Goal: Information Seeking & Learning: Learn about a topic

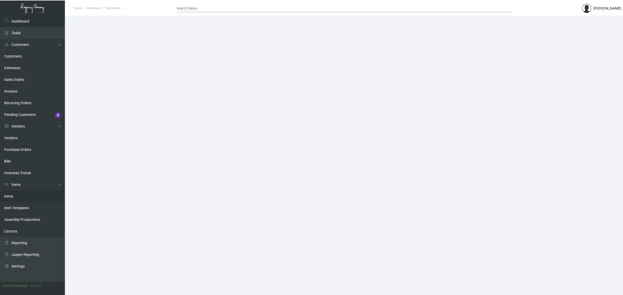
click at [26, 198] on link "Items" at bounding box center [32, 197] width 65 height 12
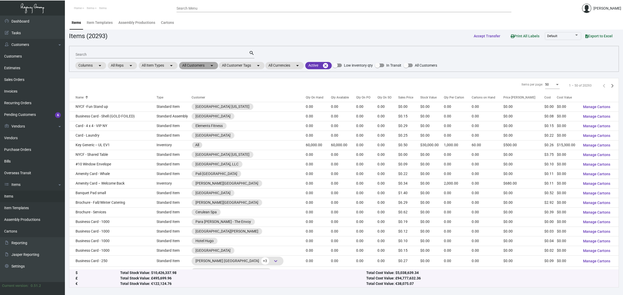
click at [194, 64] on mat-chip "All Customers arrow_drop_down" at bounding box center [198, 65] width 39 height 7
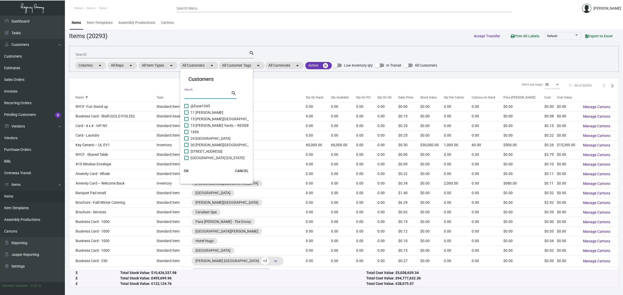
click at [191, 93] on input "Search" at bounding box center [207, 95] width 47 height 4
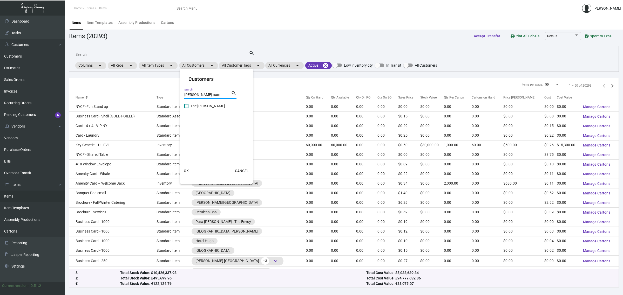
type input "[PERSON_NAME] nom"
click at [200, 107] on span "The [PERSON_NAME]" at bounding box center [208, 106] width 35 height 6
click at [186, 108] on input "The [PERSON_NAME]" at bounding box center [186, 108] width 0 height 0
checkbox input "true"
click at [186, 170] on span "OK" at bounding box center [186, 171] width 5 height 4
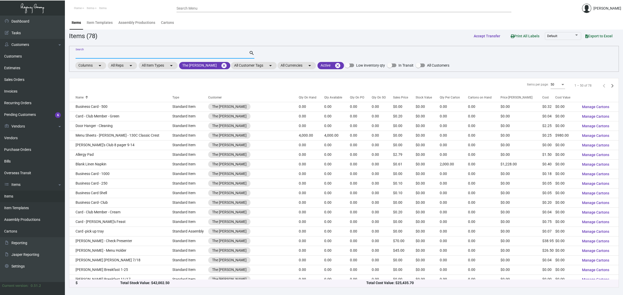
click at [129, 55] on input "Search" at bounding box center [162, 55] width 173 height 4
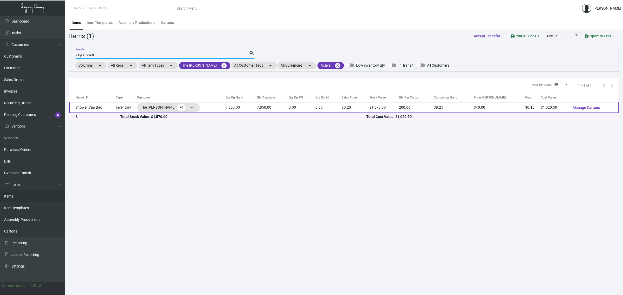
type input "bag shower"
click at [109, 108] on td "Shower Cap Bag" at bounding box center [92, 107] width 46 height 11
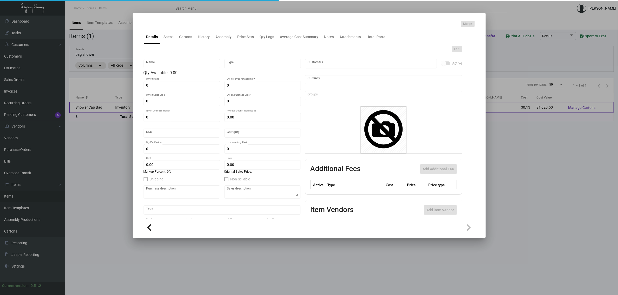
type input "Shower Cap Bag"
type input "Inventory"
type input "7,850"
type input "$ 0.00"
type input "Overseas"
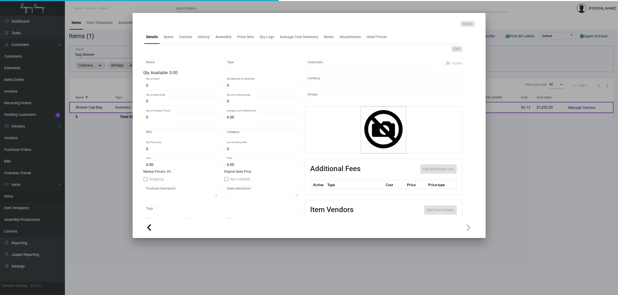
type input "200"
type input "$ 0.13"
type input "$ 0.20"
checkbox input "true"
type input "United States Dollar $"
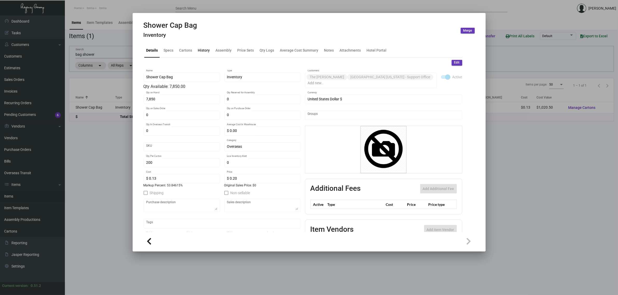
click at [205, 53] on div "History" at bounding box center [204, 50] width 12 height 5
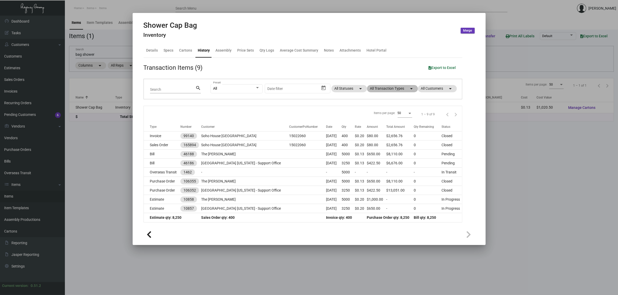
click at [378, 90] on mat-chip "All Transaction Types arrow_drop_down" at bounding box center [392, 88] width 51 height 7
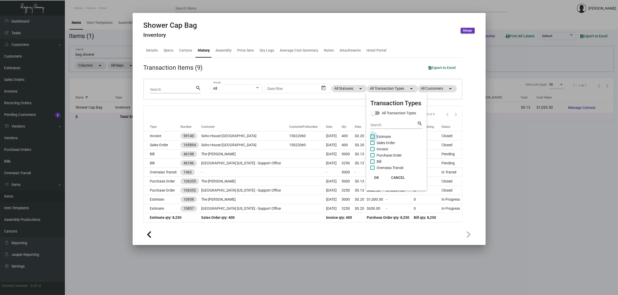
click at [383, 138] on span "Estimate" at bounding box center [384, 137] width 14 height 6
click at [373, 139] on input "Estimate" at bounding box center [372, 139] width 0 height 0
checkbox input "true"
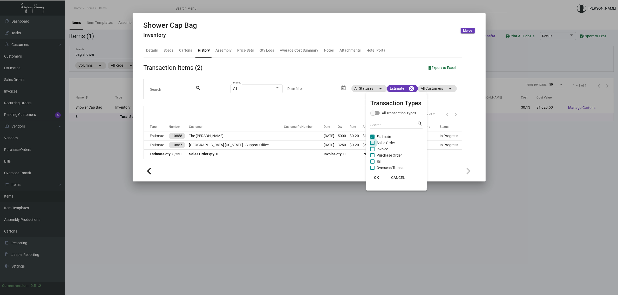
click at [383, 143] on span "Sales Order" at bounding box center [386, 143] width 18 height 6
click at [373, 145] on input "Sales Order" at bounding box center [372, 145] width 0 height 0
checkbox input "true"
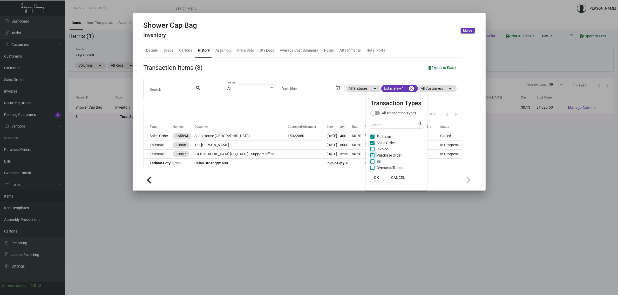
click at [384, 155] on span "Purchase Order" at bounding box center [389, 155] width 25 height 6
click at [373, 158] on input "Purchase Order" at bounding box center [372, 158] width 0 height 0
checkbox input "true"
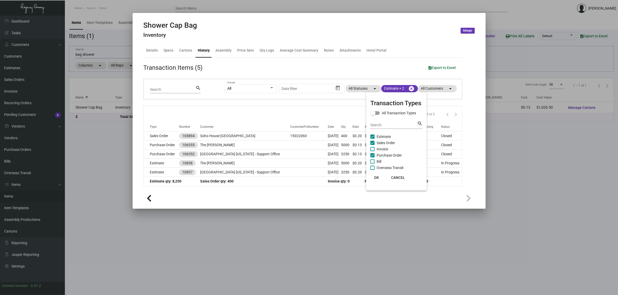
click at [254, 111] on div at bounding box center [309, 147] width 618 height 295
click at [91, 55] on div at bounding box center [309, 147] width 618 height 295
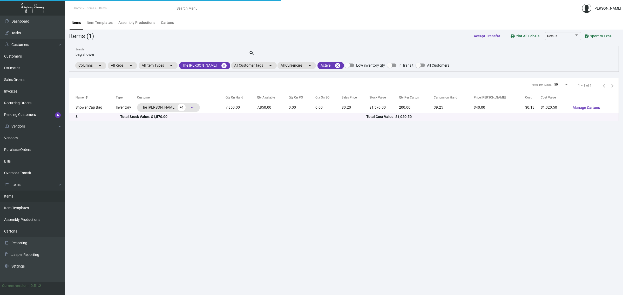
click at [90, 55] on input "bag shower" at bounding box center [162, 55] width 173 height 4
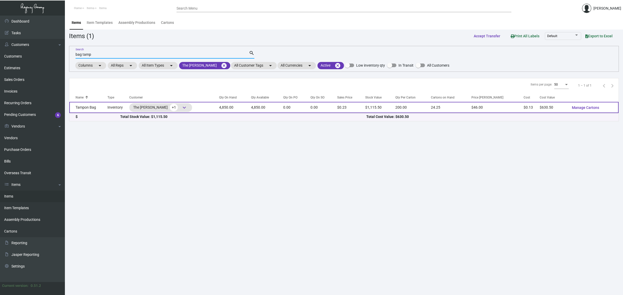
type input "bag tamp"
click at [335, 110] on td "0.00" at bounding box center [323, 107] width 27 height 11
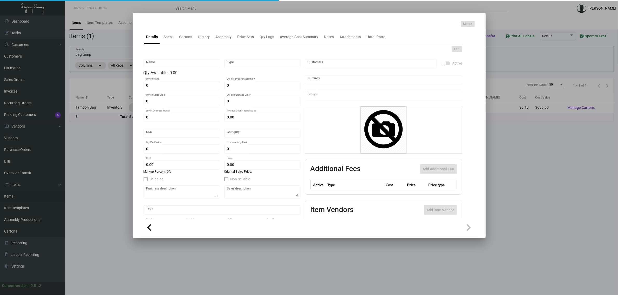
type input "Tampon Bag"
type input "Inventory"
type input "4,850"
type input "$ 0.00"
type input "Overseas"
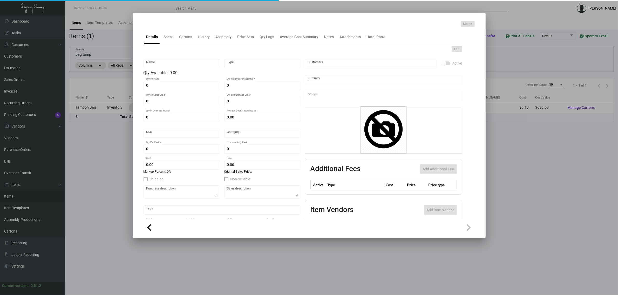
type input "200"
type input "$ 0.13"
type input "$ 0.23"
checkbox input "true"
type input "United States Dollar $"
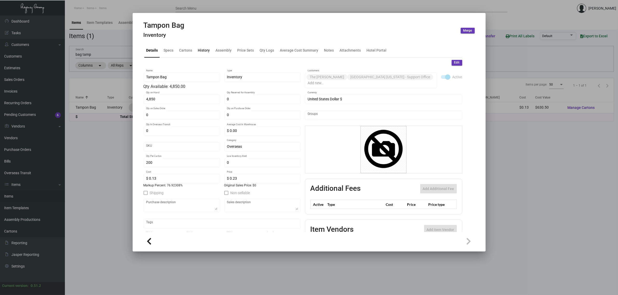
click at [200, 48] on div "History" at bounding box center [204, 50] width 12 height 5
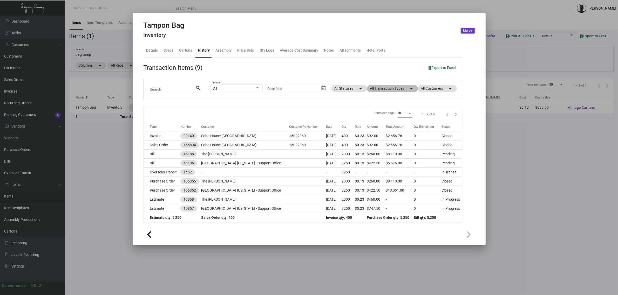
click at [376, 86] on mat-chip "All Transaction Types arrow_drop_down" at bounding box center [392, 88] width 51 height 7
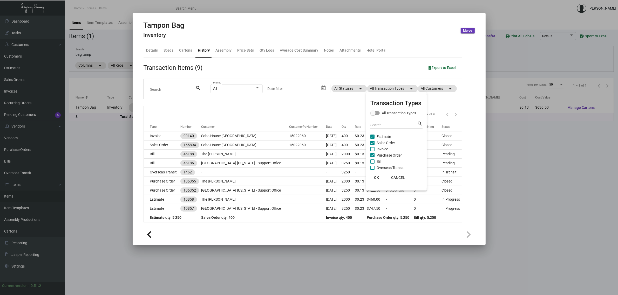
click at [386, 138] on span "Estimate" at bounding box center [384, 137] width 14 height 6
click at [373, 139] on input "Estimate" at bounding box center [372, 139] width 0 height 0
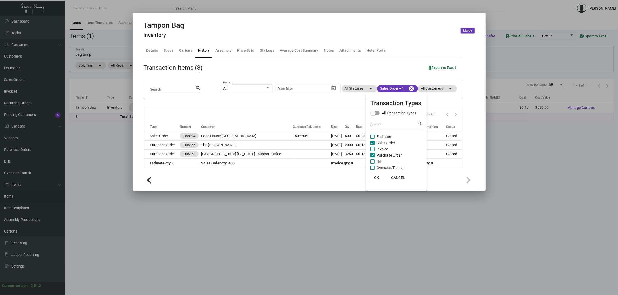
click at [386, 138] on span "Estimate" at bounding box center [384, 137] width 14 height 6
click at [373, 139] on input "Estimate" at bounding box center [372, 139] width 0 height 0
checkbox input "true"
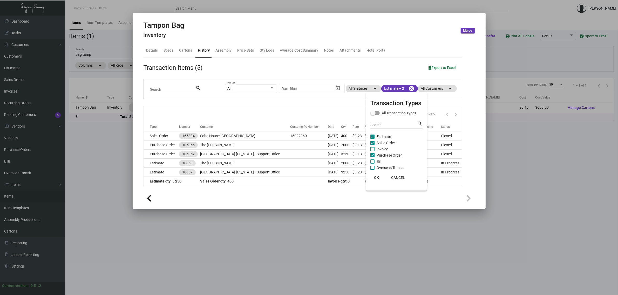
click at [273, 113] on div at bounding box center [309, 147] width 618 height 295
click at [83, 53] on div at bounding box center [309, 147] width 618 height 295
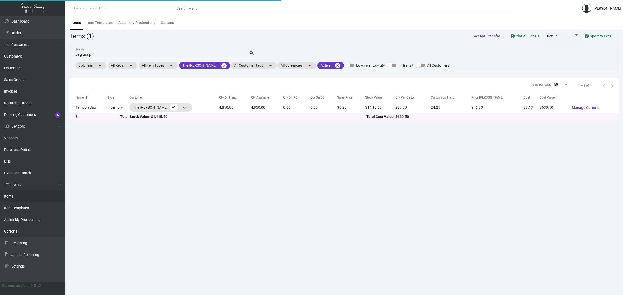
click at [85, 54] on input "bag tamp" at bounding box center [162, 55] width 173 height 4
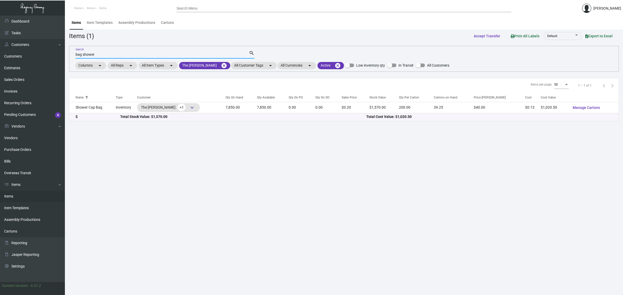
type input "bag shower"
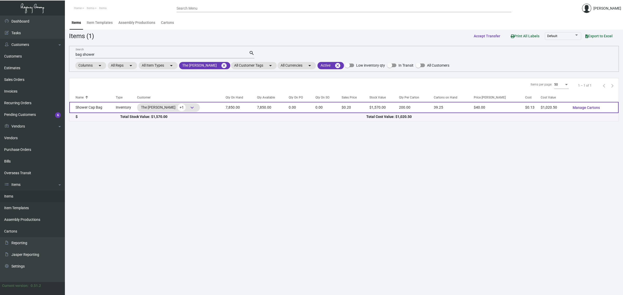
click at [238, 110] on td "7,850.00" at bounding box center [241, 107] width 31 height 11
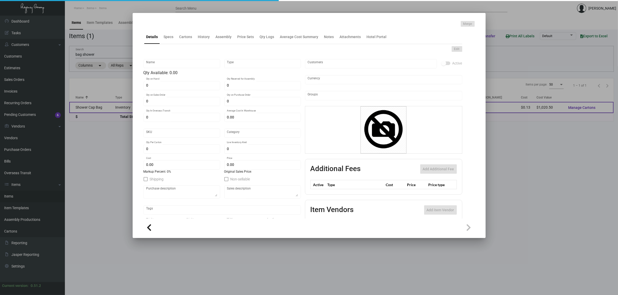
type input "Shower Cap Bag"
type input "Inventory"
type input "7,850"
type input "$ 0.00"
type input "Overseas"
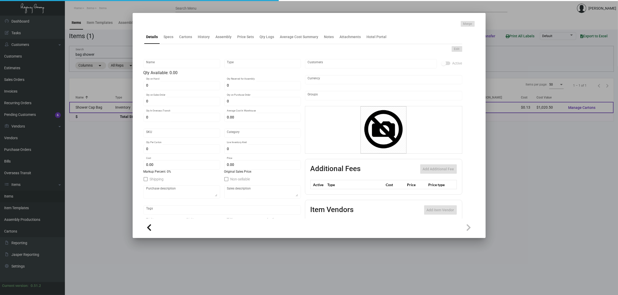
type input "200"
type input "$ 0.13"
type input "$ 0.20"
checkbox input "true"
type input "United States Dollar $"
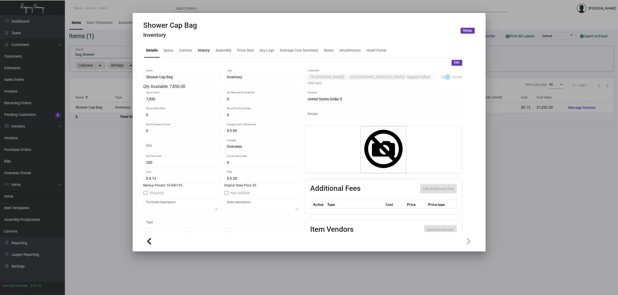
click at [211, 55] on div "History" at bounding box center [204, 50] width 16 height 12
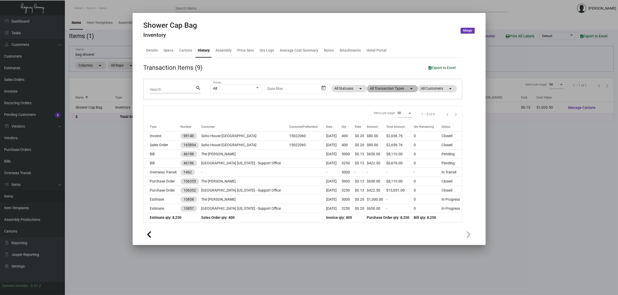
click at [377, 90] on mat-chip "All Transaction Types arrow_drop_down" at bounding box center [392, 88] width 51 height 7
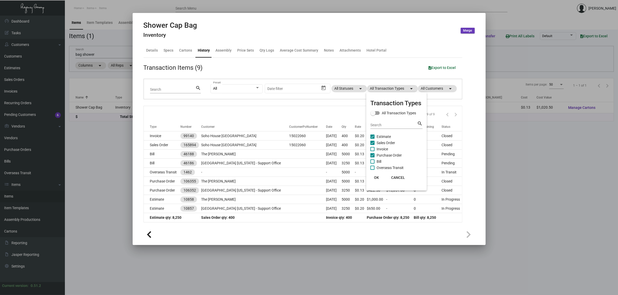
click at [381, 136] on span "Estimate" at bounding box center [384, 137] width 14 height 6
click at [373, 139] on input "Estimate" at bounding box center [372, 139] width 0 height 0
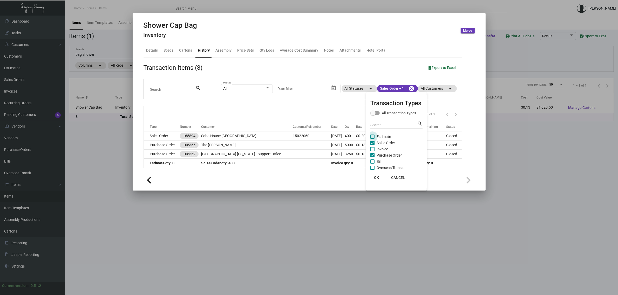
click at [380, 136] on span "Estimate" at bounding box center [384, 137] width 14 height 6
click at [373, 139] on input "Estimate" at bounding box center [372, 139] width 0 height 0
checkbox input "true"
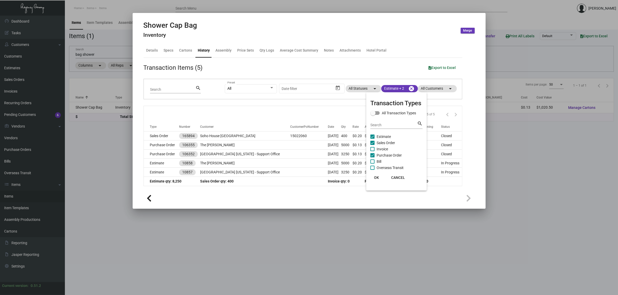
click at [297, 115] on div at bounding box center [309, 147] width 618 height 295
click at [90, 54] on div at bounding box center [309, 147] width 618 height 295
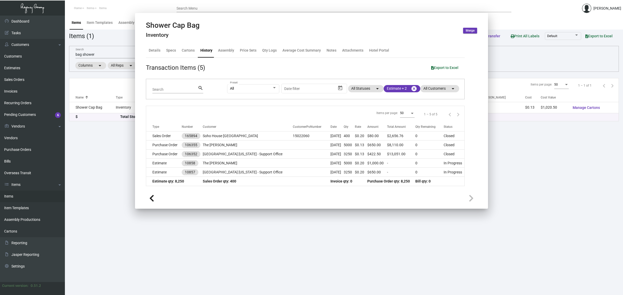
click at [90, 54] on input "bag shower" at bounding box center [162, 55] width 173 height 4
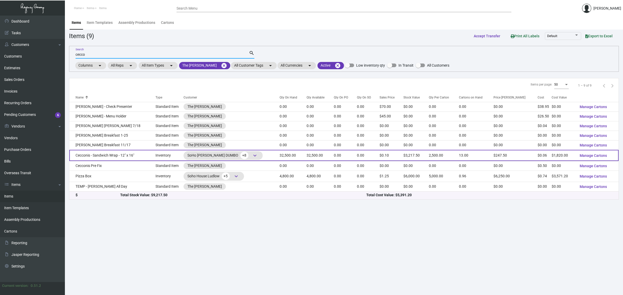
type input "cecco"
click at [307, 157] on td "32,500.00" at bounding box center [320, 155] width 27 height 11
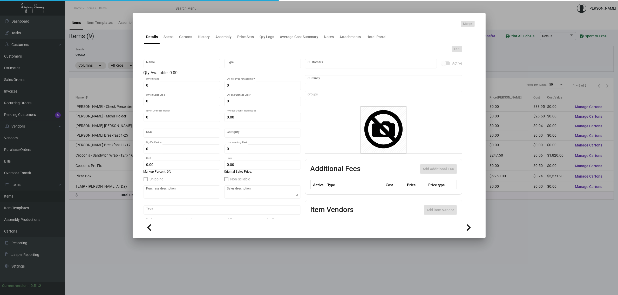
type input "Cecconis - Sandwich Wrap - 12" x 16""
type input "Inventory"
type input "32,500"
type input "$ 0.76"
type input "SHC-245-266"
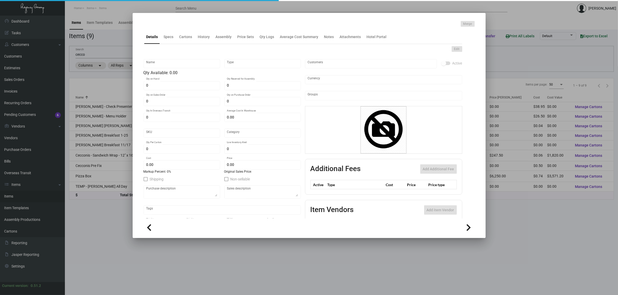
type input "Standard"
type input "2,500"
type input "8,000"
type input "$ 0.056"
type input "$ 0.099"
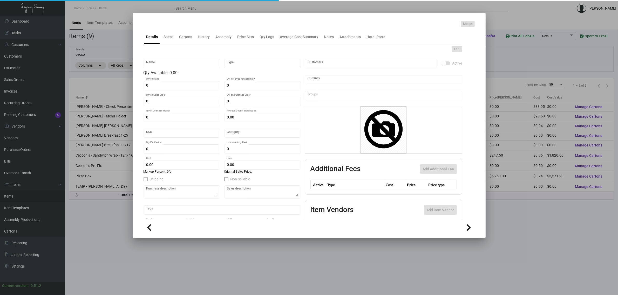
type textarea "Sandwich Wrapper: Size 8.5” x 15.5”, white Kraft thick waxed wrapping paper (sa…"
type textarea "Ceconnis Sandwich Wrapper: Size 8.5” x 15.5”, white Kraft thick waxed, printing…"
checkbox input "true"
type input "United States Dollar $"
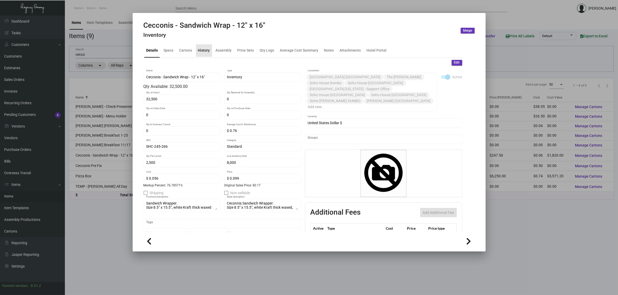
click at [205, 50] on div "History" at bounding box center [204, 50] width 12 height 5
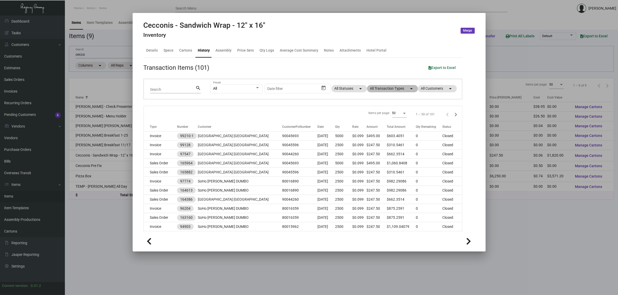
click at [386, 90] on mat-chip "All Transaction Types arrow_drop_down" at bounding box center [392, 88] width 51 height 7
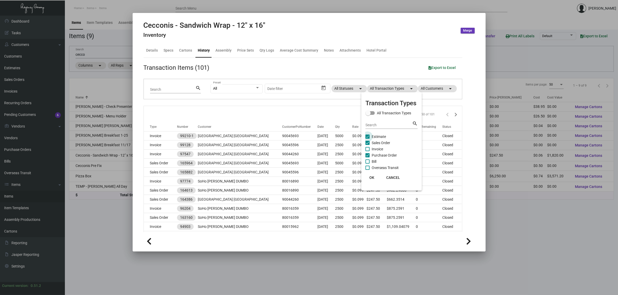
click at [376, 134] on span "Estimate" at bounding box center [379, 137] width 14 height 6
click at [368, 139] on input "Estimate" at bounding box center [367, 139] width 0 height 0
click at [376, 134] on span "Estimate" at bounding box center [379, 137] width 14 height 6
click at [368, 139] on input "Estimate" at bounding box center [367, 139] width 0 height 0
checkbox input "true"
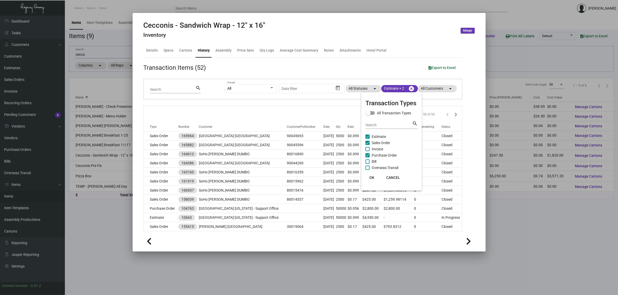
click at [279, 110] on div at bounding box center [309, 147] width 618 height 295
click at [398, 113] on div "50" at bounding box center [399, 114] width 10 height 4
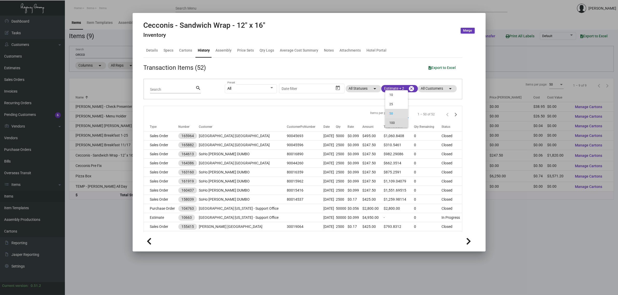
click at [396, 122] on span "100" at bounding box center [396, 122] width 15 height 9
click at [441, 87] on mat-chip "All Customers arrow_drop_down" at bounding box center [437, 88] width 39 height 7
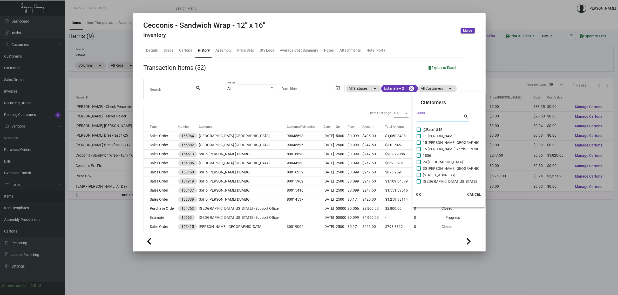
click at [420, 116] on input "Search" at bounding box center [440, 118] width 47 height 4
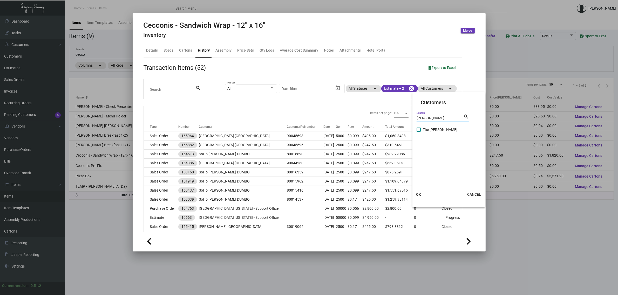
type input "[PERSON_NAME]"
click at [436, 129] on span "The [PERSON_NAME]" at bounding box center [440, 130] width 35 height 6
click at [419, 132] on input "The [PERSON_NAME]" at bounding box center [418, 132] width 0 height 0
checkbox input "true"
click at [420, 193] on span "OK" at bounding box center [418, 195] width 5 height 4
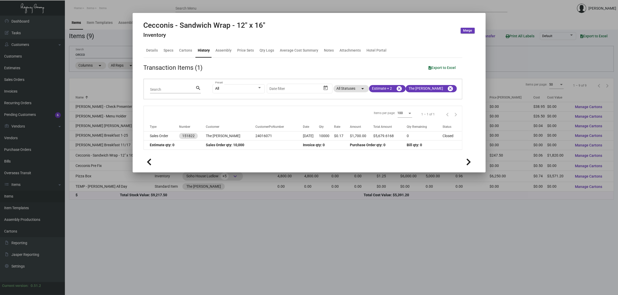
click at [91, 55] on div at bounding box center [309, 147] width 618 height 295
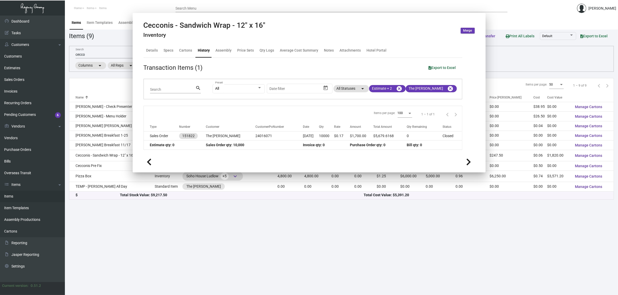
click at [91, 55] on input "cecco" at bounding box center [162, 55] width 172 height 4
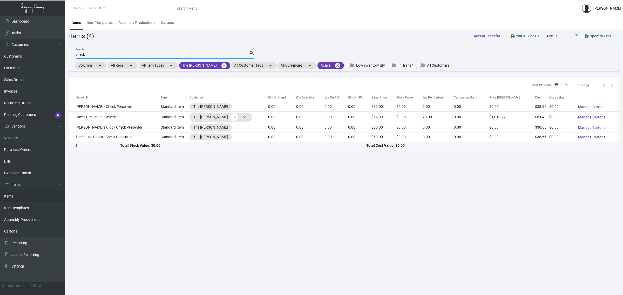
click at [89, 53] on input "check" at bounding box center [162, 55] width 173 height 4
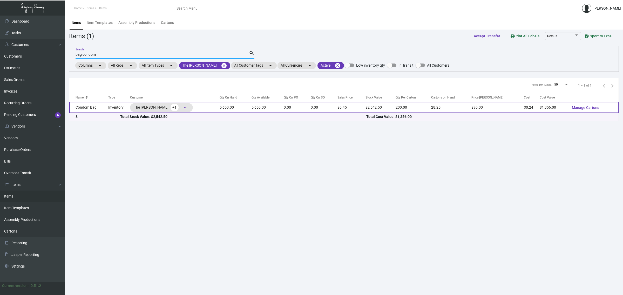
type input "bag condom"
click at [239, 108] on td "5,650.00" at bounding box center [236, 107] width 32 height 11
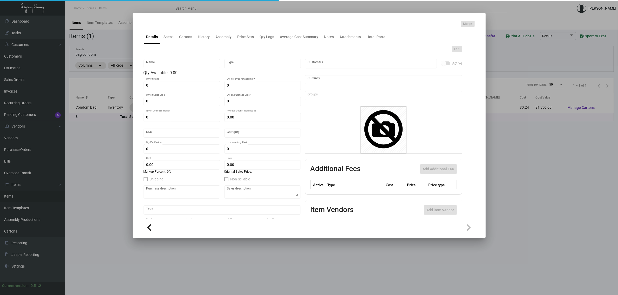
type input "Condom Bag"
type input "Inventory"
type input "5,650"
type input "$ 0.00"
type input "Overseas"
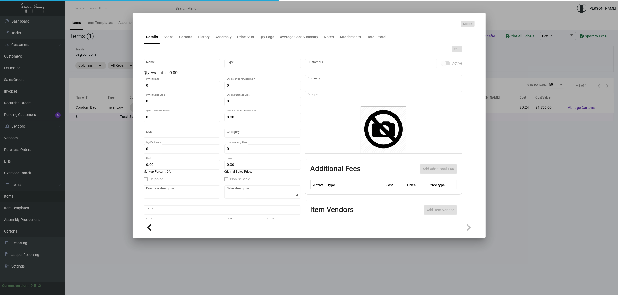
type input "200"
type input "$ 0.24"
type input "$ 0.45"
checkbox input "true"
type input "United States Dollar $"
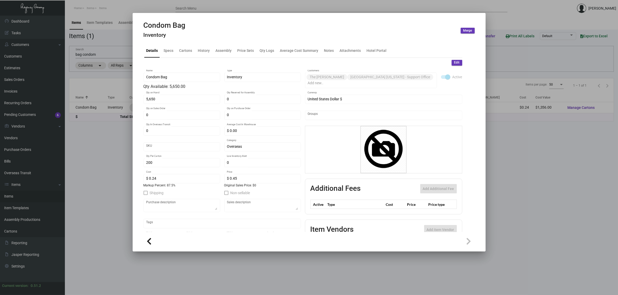
click at [201, 44] on div "Details Specs Cartons History Assembly Price Sets Qty Logs Average Cost Summary…" at bounding box center [303, 51] width 319 height 14
click at [202, 46] on div "History" at bounding box center [204, 50] width 16 height 12
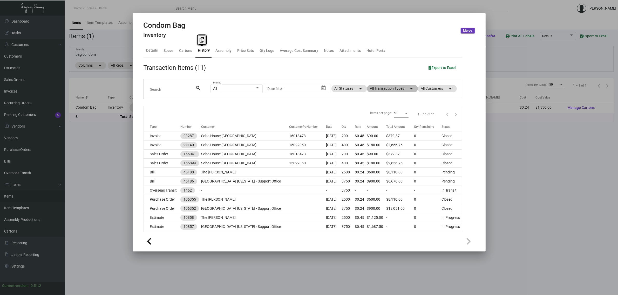
click at [367, 90] on mat-chip "All Transaction Types arrow_drop_down" at bounding box center [392, 88] width 51 height 7
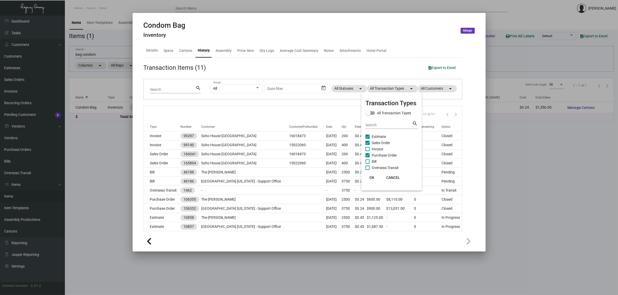
click at [373, 134] on span "Estimate" at bounding box center [379, 137] width 14 height 6
click at [368, 139] on input "Estimate" at bounding box center [367, 139] width 0 height 0
click at [373, 134] on span "Estimate" at bounding box center [379, 137] width 14 height 6
click at [368, 139] on input "Estimate" at bounding box center [367, 139] width 0 height 0
checkbox input "true"
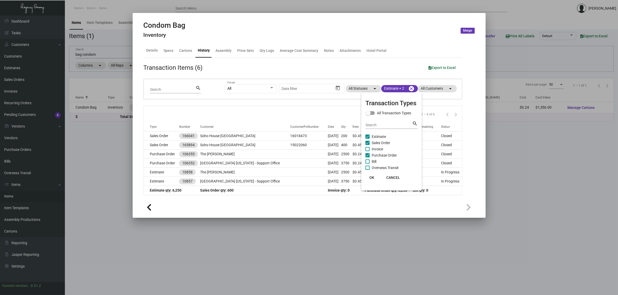
click at [276, 112] on div at bounding box center [309, 147] width 618 height 295
click at [91, 55] on div at bounding box center [309, 147] width 618 height 295
click at [91, 55] on input "bag condom" at bounding box center [162, 55] width 172 height 4
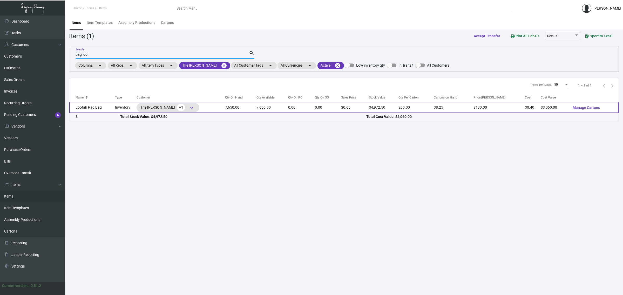
type input "bag loof"
click at [205, 109] on div "The [PERSON_NAME] +1 keyboard_arrow_down" at bounding box center [181, 107] width 89 height 9
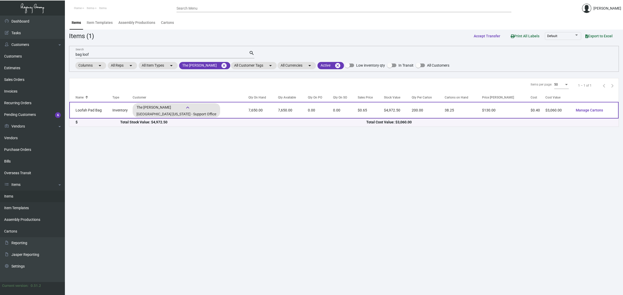
click at [295, 103] on td "7,650.00" at bounding box center [293, 110] width 30 height 17
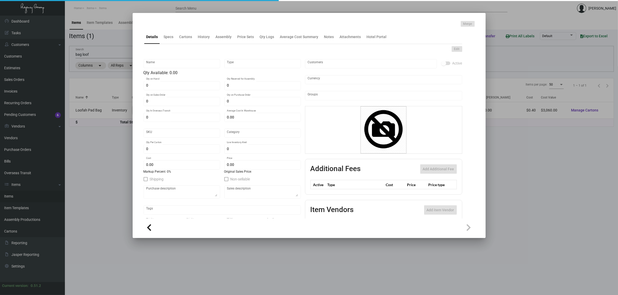
type input "Loofah Pad Bag"
type input "Inventory"
type input "7,650"
type input "$ 0.00"
type input "Overseas"
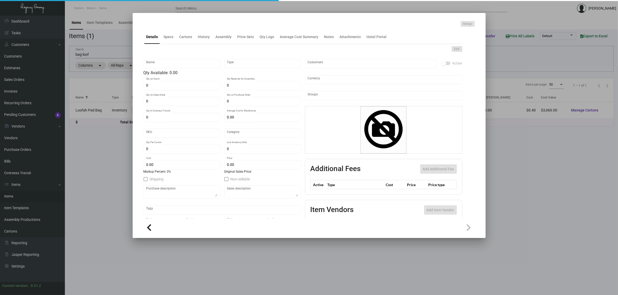
type input "200"
type input "$ 0.40"
type input "$ 0.65"
checkbox input "true"
type input "United States Dollar $"
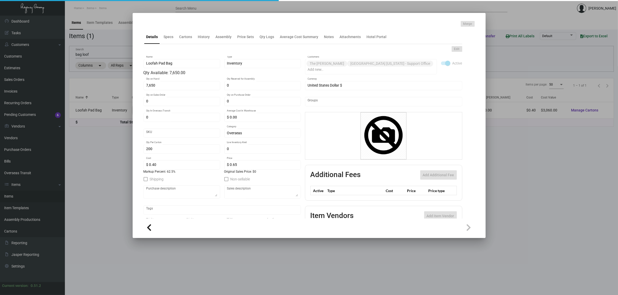
click at [206, 27] on div "Merge" at bounding box center [309, 24] width 331 height 6
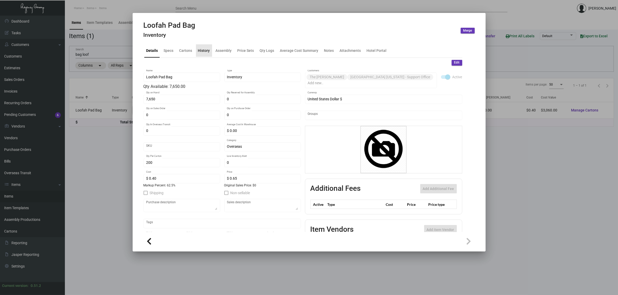
click at [206, 50] on div "History" at bounding box center [204, 50] width 12 height 5
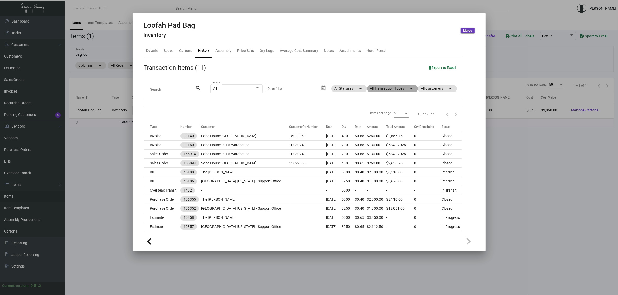
click at [375, 89] on mat-chip "All Transaction Types arrow_drop_down" at bounding box center [392, 88] width 51 height 7
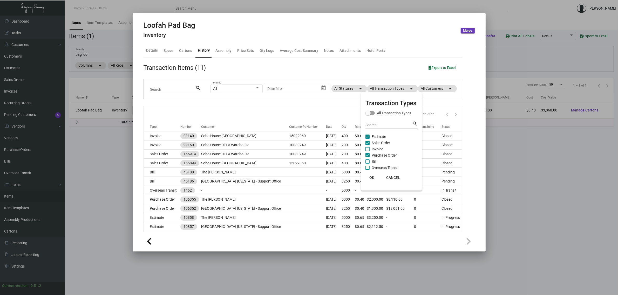
click at [380, 135] on span "Estimate" at bounding box center [379, 137] width 14 height 6
click at [368, 139] on input "Estimate" at bounding box center [367, 139] width 0 height 0
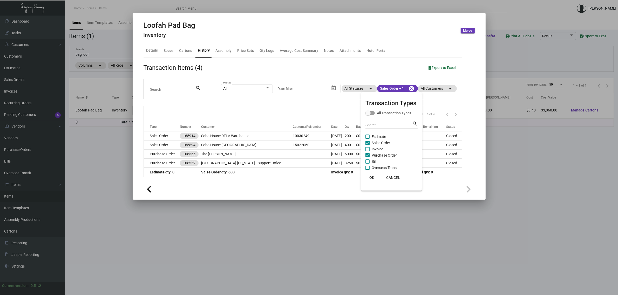
click at [380, 135] on span "Estimate" at bounding box center [379, 137] width 14 height 6
click at [368, 139] on input "Estimate" at bounding box center [367, 139] width 0 height 0
checkbox input "true"
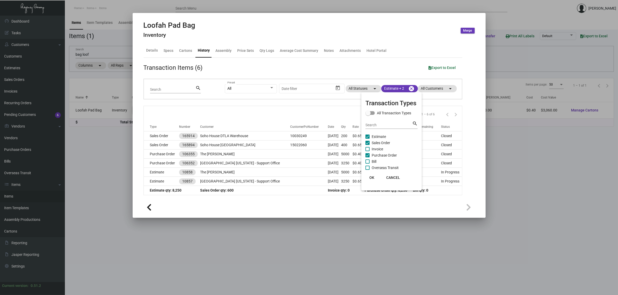
click at [305, 113] on div at bounding box center [309, 147] width 618 height 295
click at [83, 52] on div at bounding box center [309, 147] width 618 height 295
click at [83, 52] on div "bag loof Search" at bounding box center [162, 54] width 172 height 8
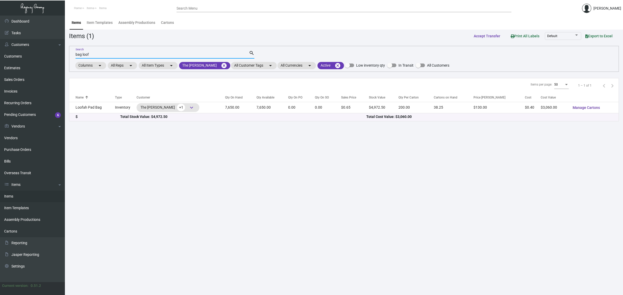
click at [85, 53] on input "bag loof" at bounding box center [162, 55] width 173 height 4
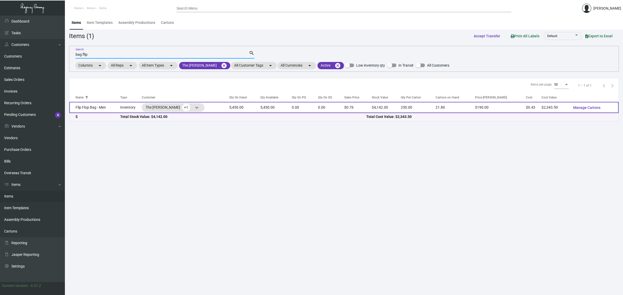
type input "bag flip"
click at [296, 109] on td "0.00" at bounding box center [305, 107] width 26 height 11
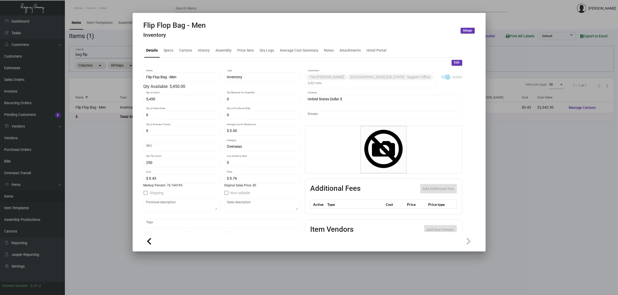
click at [266, 64] on div "Edit" at bounding box center [303, 63] width 319 height 6
click at [209, 53] on div "History" at bounding box center [204, 50] width 12 height 5
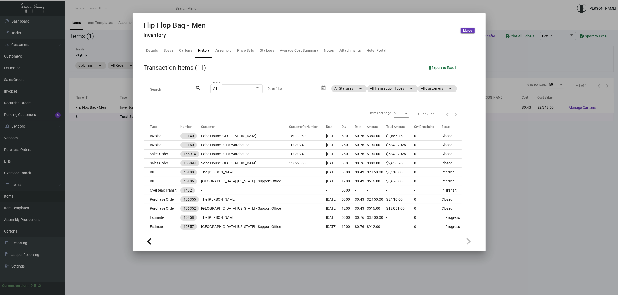
click at [295, 64] on div "Transaction Items (11) Export to Excel" at bounding box center [303, 67] width 319 height 9
click at [247, 114] on div "Items per page: 50 1 – 11 of 11" at bounding box center [303, 114] width 318 height 16
click at [255, 114] on div "Items per page: 50 1 – 11 of 11" at bounding box center [303, 114] width 318 height 16
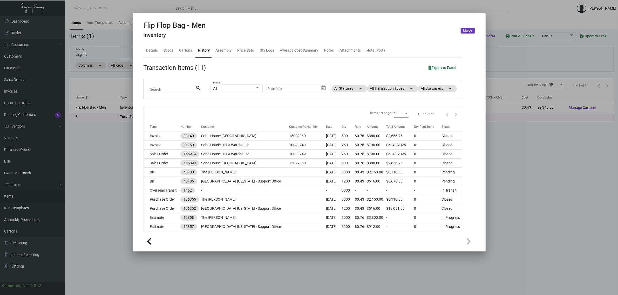
click at [255, 114] on div "Items per page: 50 1 – 11 of 11" at bounding box center [303, 114] width 318 height 16
click at [319, 32] on div "Flip Flop Bag - Men Inventory Merge" at bounding box center [309, 30] width 331 height 19
click at [282, 70] on div "Transaction Items (11) Export to Excel" at bounding box center [303, 67] width 319 height 9
click at [247, 114] on div "Items per page: 50 1 – 11 of 11" at bounding box center [303, 114] width 318 height 16
click at [260, 116] on div "Items per page: 50 1 – 11 of 11" at bounding box center [303, 114] width 318 height 16
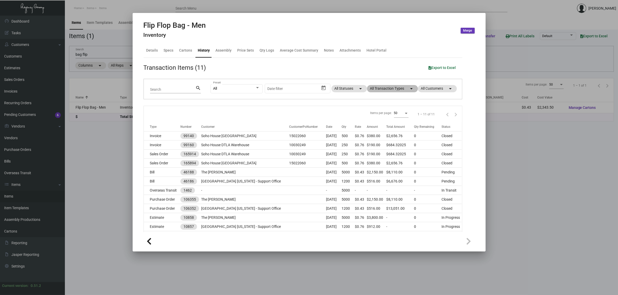
click at [389, 90] on mat-chip "All Transaction Types arrow_drop_down" at bounding box center [392, 88] width 51 height 7
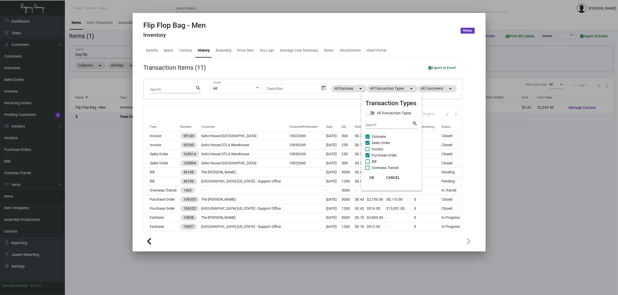
click at [379, 135] on span "Estimate" at bounding box center [379, 137] width 14 height 6
click at [368, 139] on input "Estimate" at bounding box center [367, 139] width 0 height 0
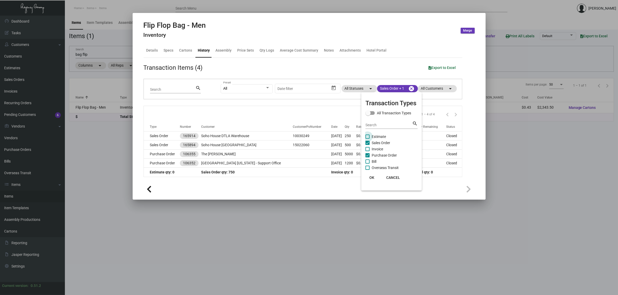
click at [379, 135] on span "Estimate" at bounding box center [379, 137] width 14 height 6
click at [368, 139] on input "Estimate" at bounding box center [367, 139] width 0 height 0
checkbox input "true"
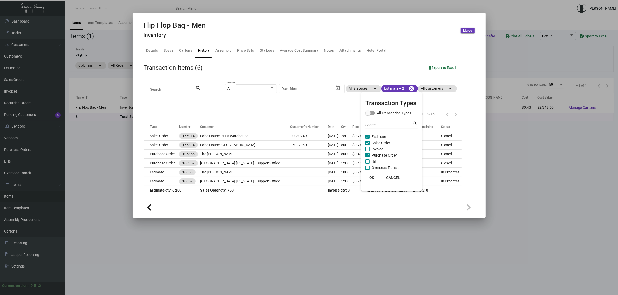
click at [325, 109] on div at bounding box center [309, 147] width 618 height 295
click at [84, 54] on div at bounding box center [309, 147] width 618 height 295
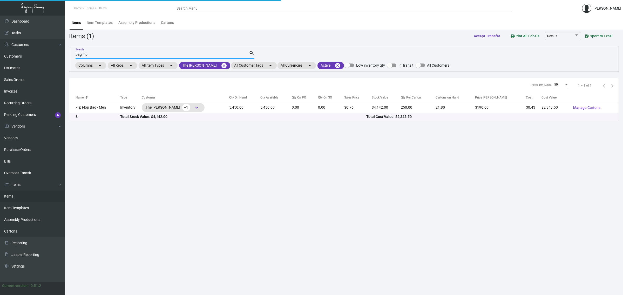
click at [84, 54] on input "bag flip" at bounding box center [162, 55] width 173 height 4
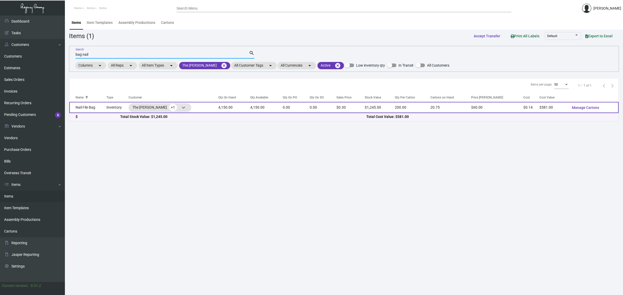
type input "bag nail"
click at [229, 106] on td "4,150.00" at bounding box center [234, 107] width 32 height 11
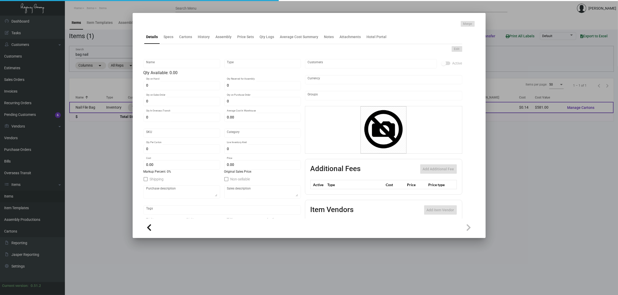
type input "Nail File Bag"
type input "Inventory"
type input "4,150"
type input "$ 0.00"
type input "Overseas"
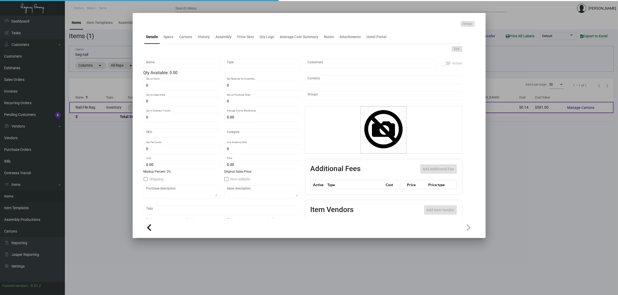
type input "200"
type input "$ 0.14"
type input "$ 0.30"
checkbox input "true"
type input "United States Dollar $"
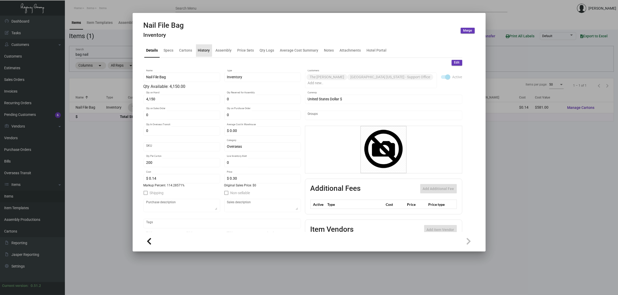
click at [199, 48] on div "History" at bounding box center [204, 50] width 12 height 5
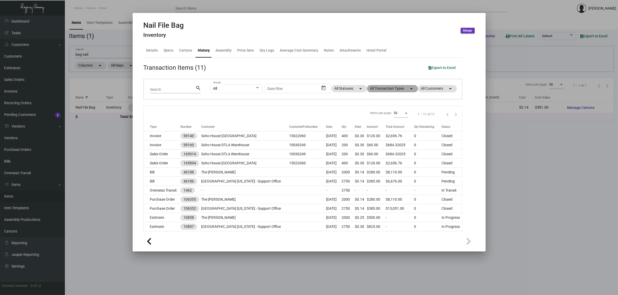
click at [381, 87] on mat-chip "All Transaction Types arrow_drop_down" at bounding box center [392, 88] width 51 height 7
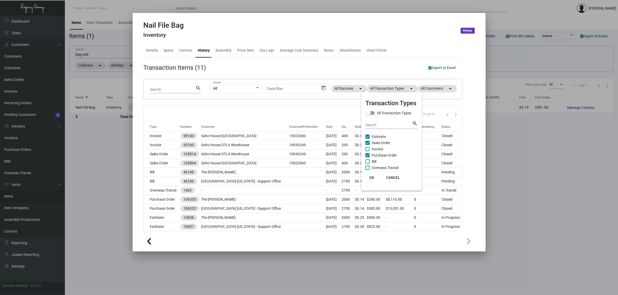
click at [378, 133] on div "Search search" at bounding box center [392, 127] width 52 height 13
click at [377, 138] on span "Estimate" at bounding box center [379, 137] width 14 height 6
click at [368, 139] on input "Estimate" at bounding box center [367, 139] width 0 height 0
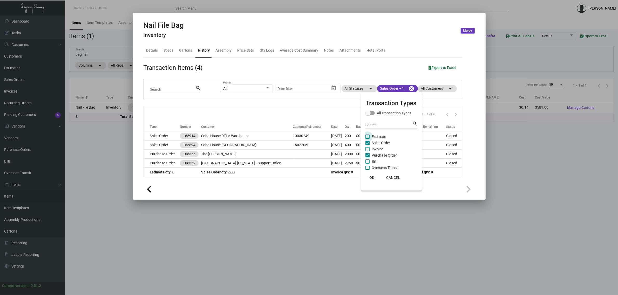
click at [377, 138] on span "Estimate" at bounding box center [379, 137] width 14 height 6
click at [368, 139] on input "Estimate" at bounding box center [367, 139] width 0 height 0
checkbox input "true"
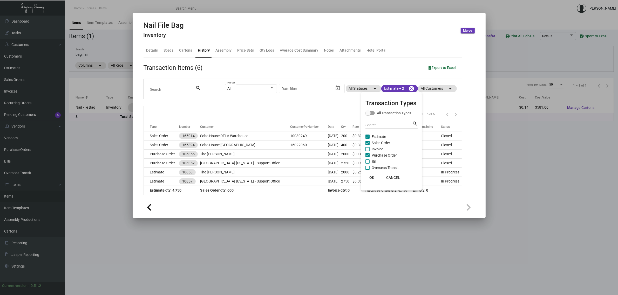
click at [312, 113] on div at bounding box center [309, 147] width 618 height 295
click at [286, 205] on div at bounding box center [309, 207] width 331 height 12
click at [273, 205] on div at bounding box center [309, 207] width 331 height 12
click at [87, 54] on div at bounding box center [309, 147] width 618 height 295
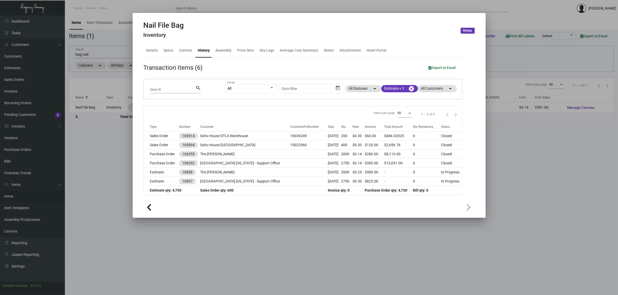
click at [87, 54] on input "bag nail" at bounding box center [162, 55] width 172 height 4
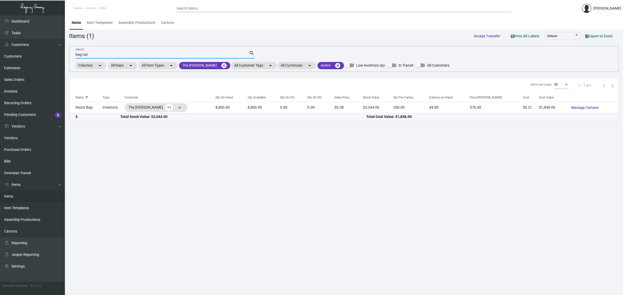
type input "bag raz"
click at [259, 103] on td "8,800.00" at bounding box center [264, 107] width 32 height 11
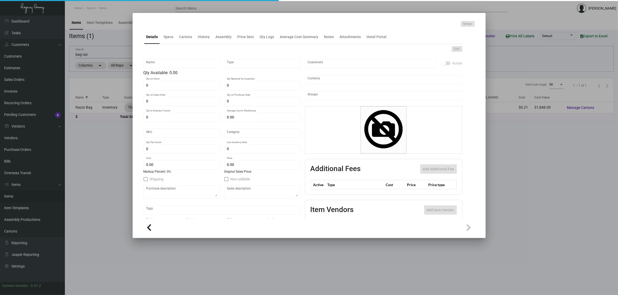
type input "Razor Bag"
type input "Inventory"
type input "8,800"
type input "$ 0.00"
type input "Overseas"
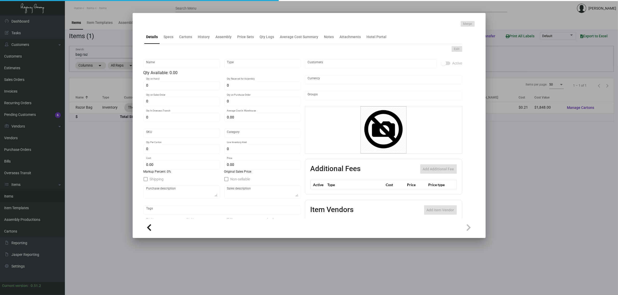
type input "200"
type input "$ 0.21"
type input "$ 0.38"
checkbox input "true"
type input "United States Dollar $"
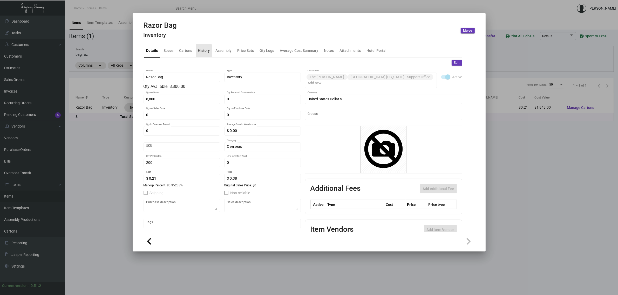
click at [198, 53] on div "History" at bounding box center [204, 50] width 16 height 12
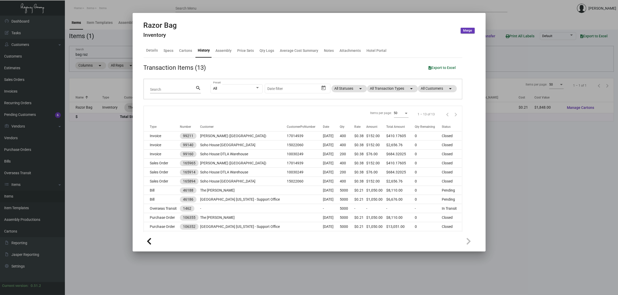
click at [392, 84] on div "All Preset Start date – Date filter All Statuses arrow_drop_down All Transactio…" at bounding box center [333, 89] width 245 height 20
click at [391, 89] on mat-chip "All Transaction Types arrow_drop_down" at bounding box center [392, 88] width 51 height 7
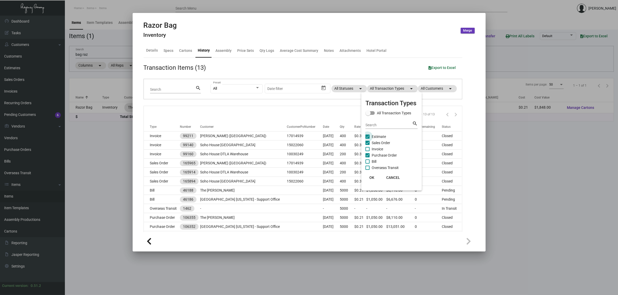
click at [374, 138] on span "Estimate" at bounding box center [379, 137] width 14 height 6
click at [368, 139] on input "Estimate" at bounding box center [367, 139] width 0 height 0
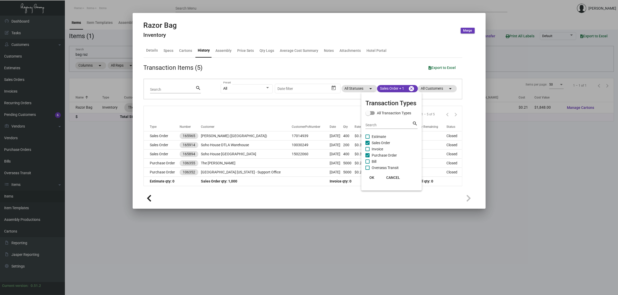
click at [374, 138] on span "Estimate" at bounding box center [379, 137] width 14 height 6
click at [368, 139] on input "Estimate" at bounding box center [367, 139] width 0 height 0
checkbox input "true"
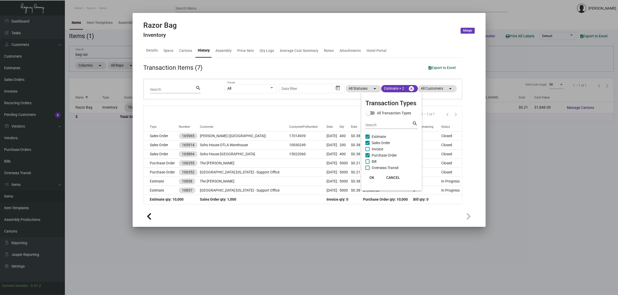
click at [289, 113] on div at bounding box center [309, 147] width 618 height 295
click at [289, 113] on div "Items per page: 50 1 – 7 of 7" at bounding box center [303, 114] width 318 height 16
